Goal: Task Accomplishment & Management: Manage account settings

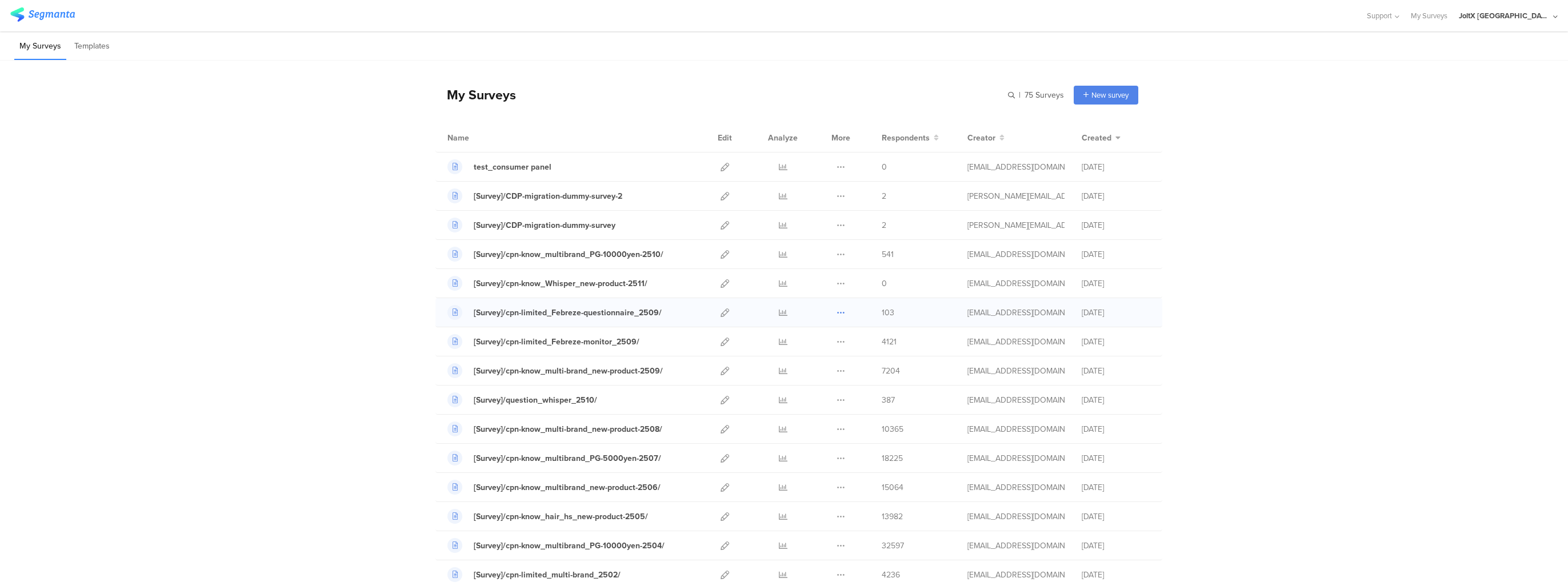
click at [837, 314] on icon at bounding box center [841, 313] width 9 height 9
